Goal: Task Accomplishment & Management: Complete application form

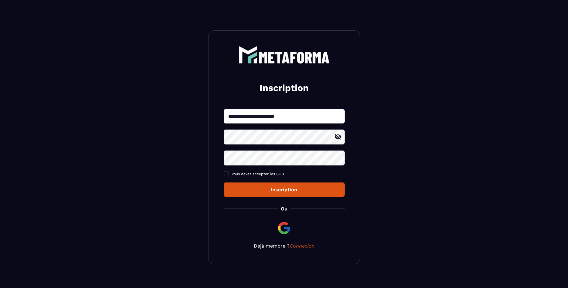
click at [338, 137] on icon at bounding box center [338, 136] width 7 height 5
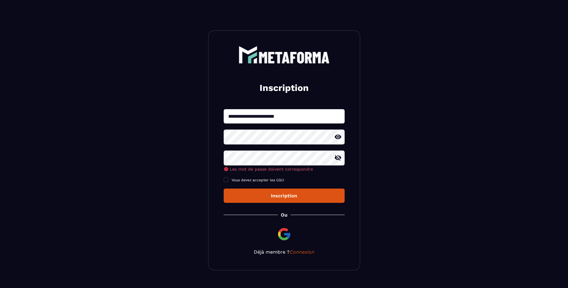
click at [336, 157] on icon at bounding box center [337, 157] width 7 height 7
click at [336, 157] on icon at bounding box center [338, 158] width 7 height 5
click at [338, 159] on icon at bounding box center [338, 157] width 7 height 5
click at [225, 181] on span at bounding box center [226, 179] width 5 height 5
click at [277, 201] on button "Inscription" at bounding box center [284, 195] width 121 height 14
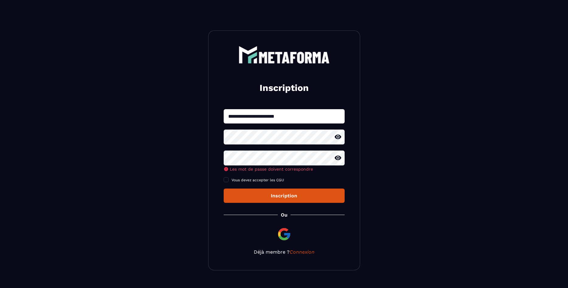
click at [286, 197] on div "Inscription" at bounding box center [284, 196] width 111 height 6
click at [301, 252] on link "Connexion" at bounding box center [302, 252] width 25 height 6
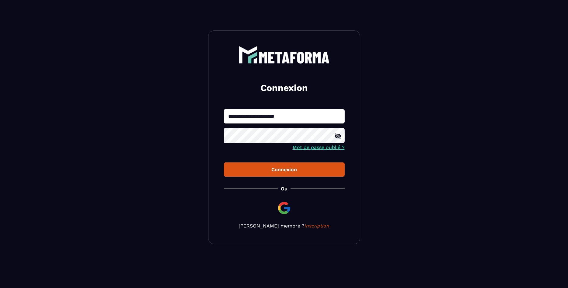
click at [337, 136] on icon at bounding box center [338, 135] width 7 height 5
click at [287, 168] on div "Connexion" at bounding box center [284, 170] width 111 height 6
